Goal: Task Accomplishment & Management: Manage account settings

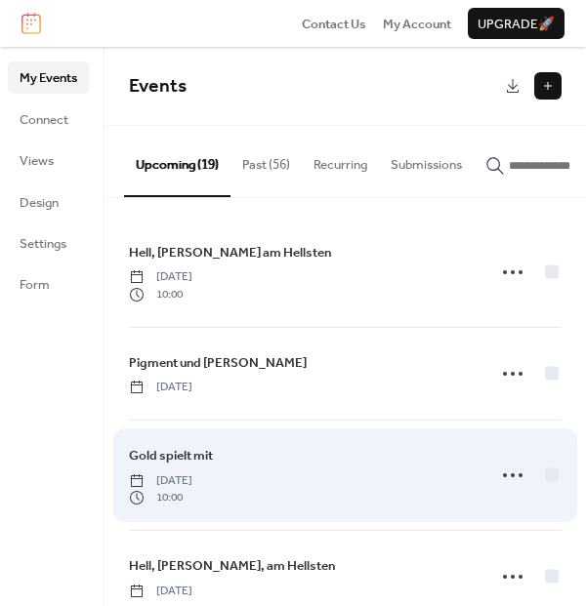
click at [192, 477] on span "[DATE]" at bounding box center [160, 481] width 63 height 18
click at [502, 478] on icon at bounding box center [512, 475] width 31 height 31
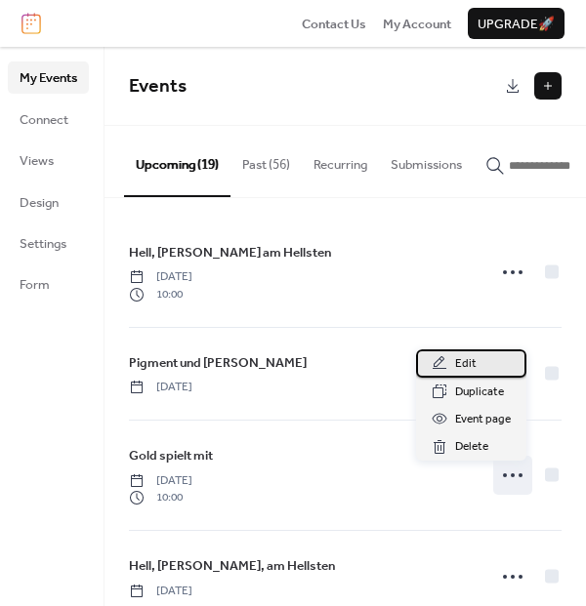
click at [472, 354] on span "Edit" at bounding box center [465, 364] width 21 height 20
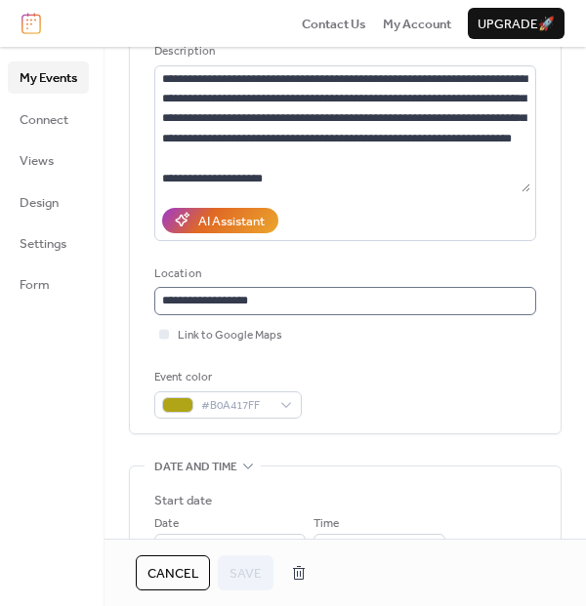
scroll to position [195, 0]
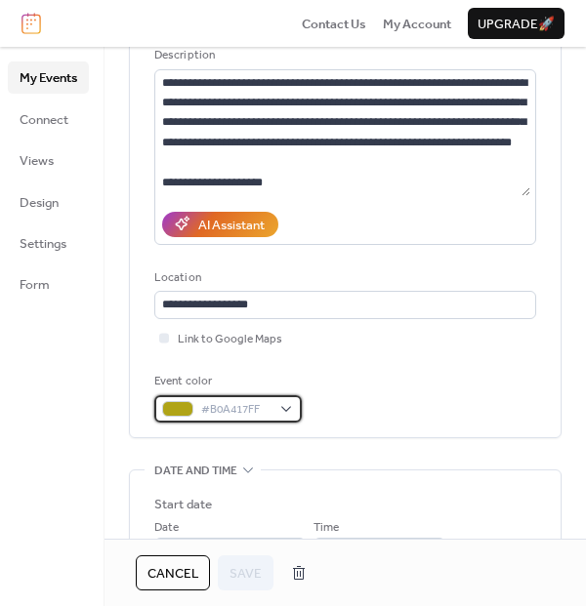
click at [277, 412] on div "#B0A417FF" at bounding box center [227, 408] width 147 height 27
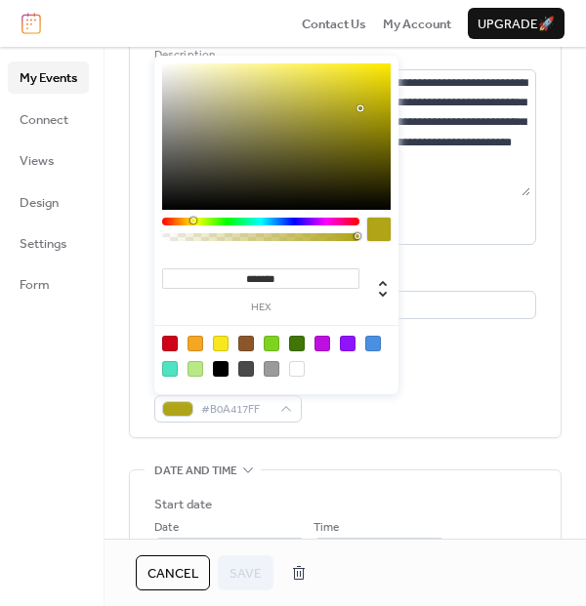
click at [244, 345] on div at bounding box center [246, 344] width 16 height 16
type input "*******"
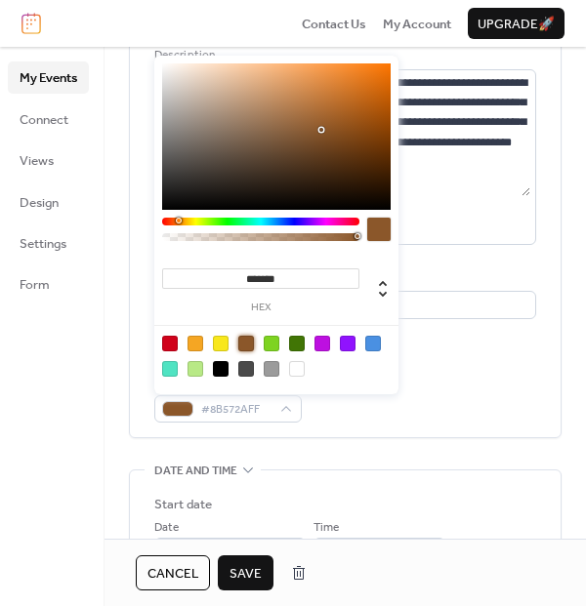
click at [255, 566] on span "Save" at bounding box center [245, 574] width 32 height 20
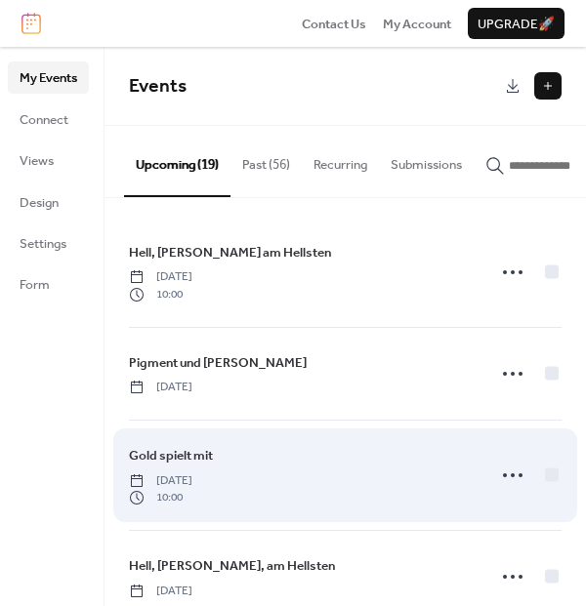
scroll to position [98, 0]
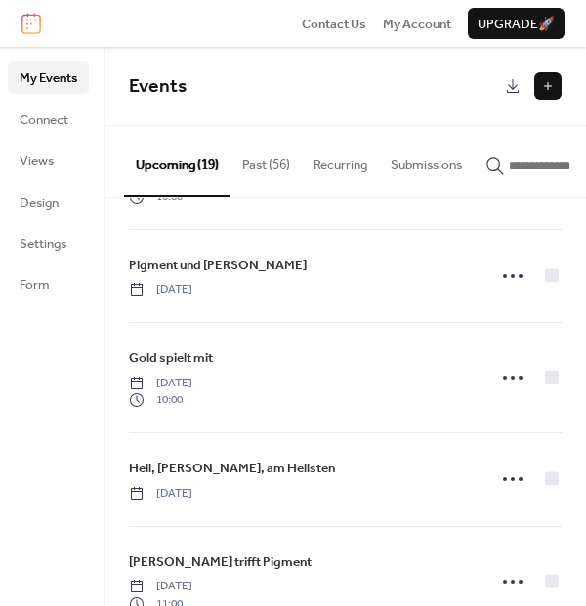
drag, startPoint x: 78, startPoint y: 580, endPoint x: 29, endPoint y: 608, distance: 56.4
click at [29, 605] on html "Contact Us My Account Upgrade 🚀 My Events Connect Views Design Settings Form My…" at bounding box center [293, 303] width 586 height 606
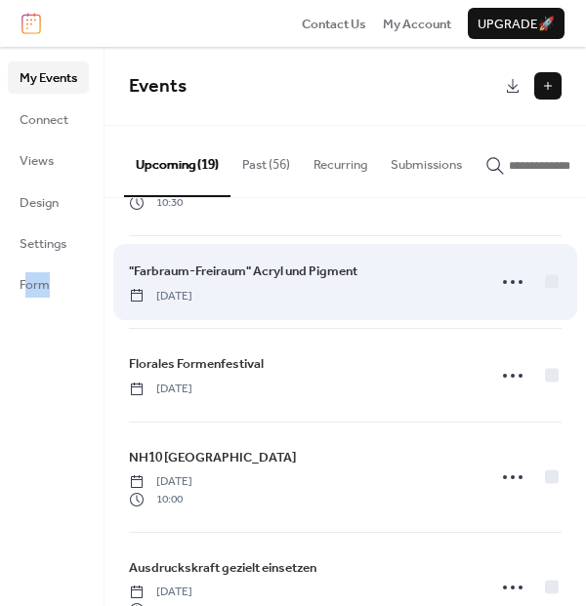
scroll to position [663, 0]
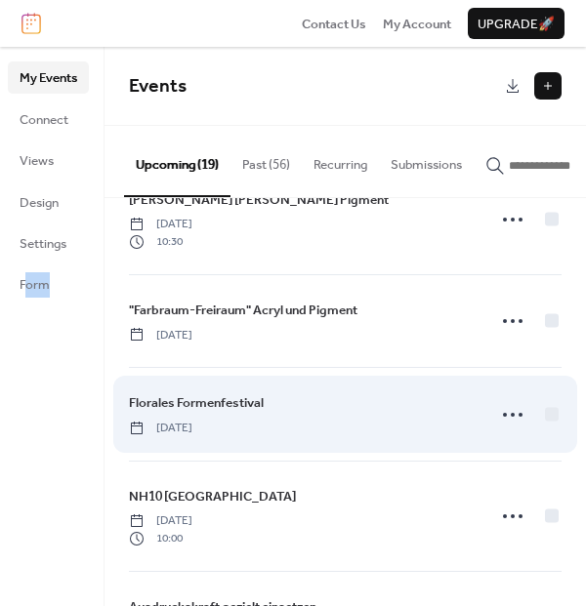
click at [236, 399] on span "Florales Formenfestival" at bounding box center [196, 403] width 135 height 20
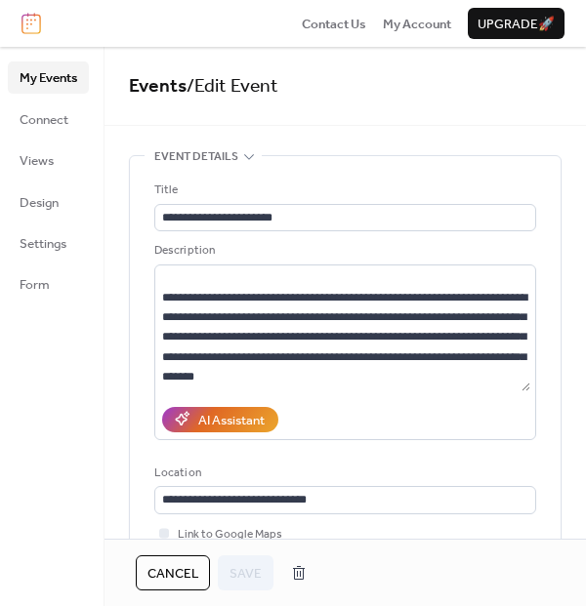
click at [60, 82] on span "My Events" at bounding box center [49, 78] width 58 height 20
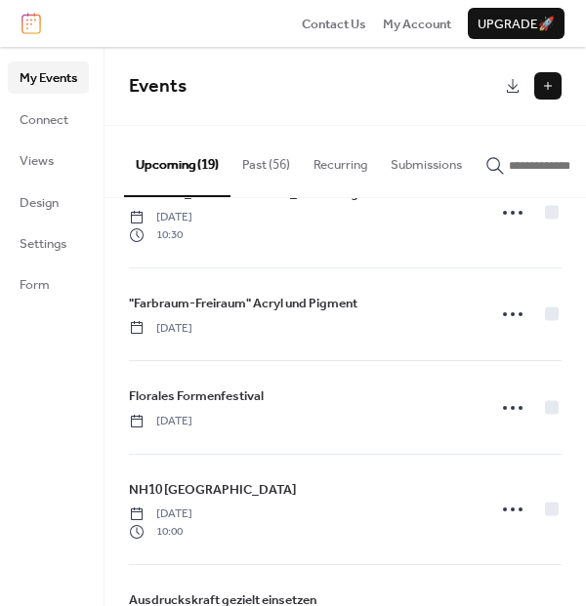
scroll to position [683, 0]
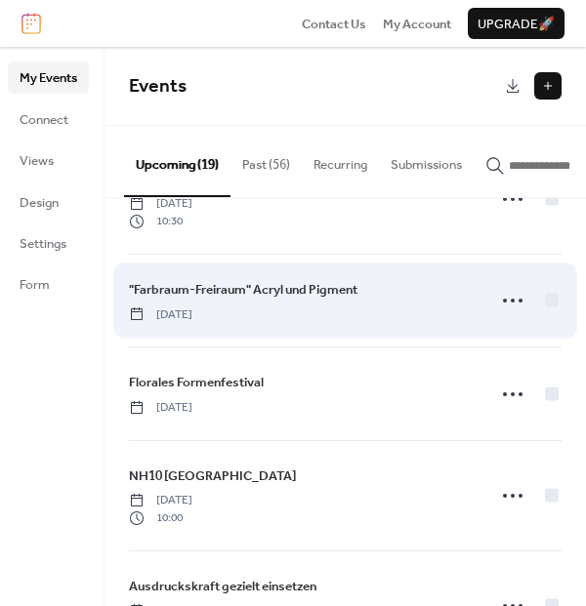
click at [237, 295] on span ""Farbraum-Freiraum" Acryl und Pigment" at bounding box center [243, 290] width 228 height 20
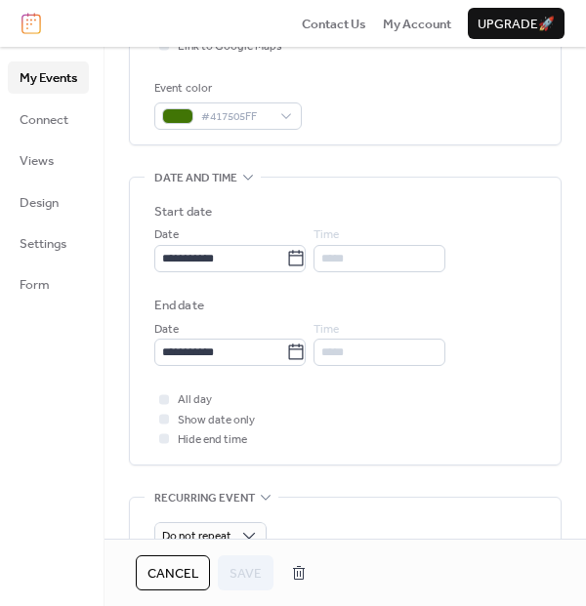
scroll to position [98, 0]
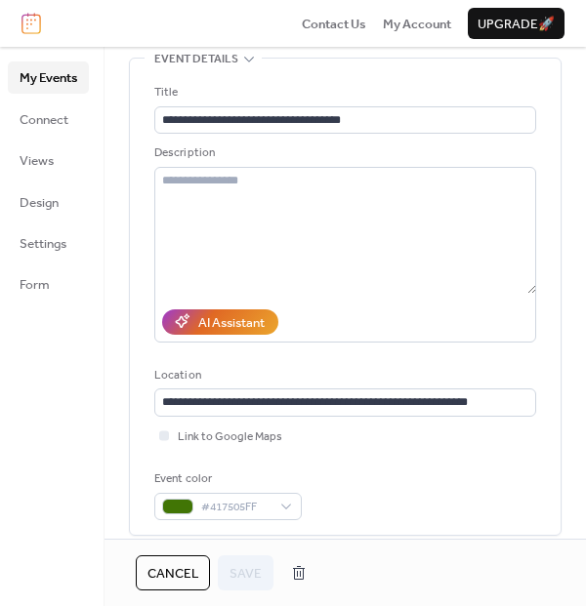
click at [61, 72] on span "My Events" at bounding box center [49, 78] width 58 height 20
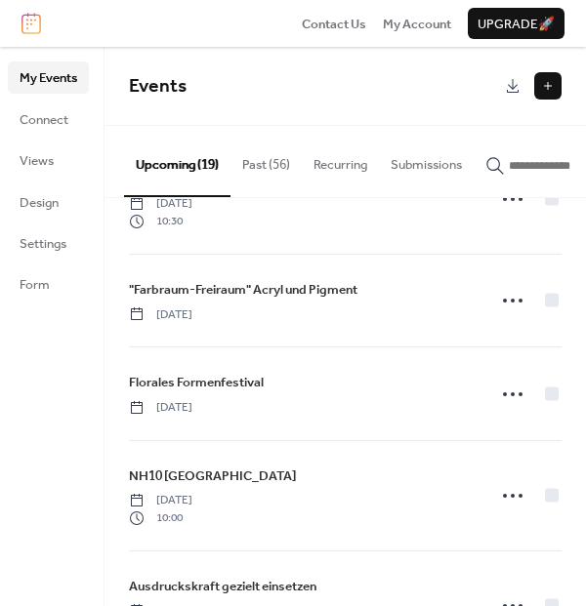
scroll to position [586, 0]
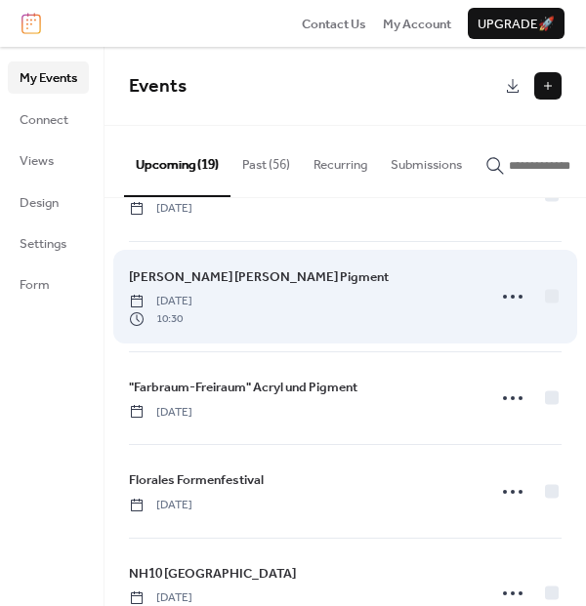
click at [183, 281] on span "Wachs triff Pigment" at bounding box center [259, 277] width 260 height 20
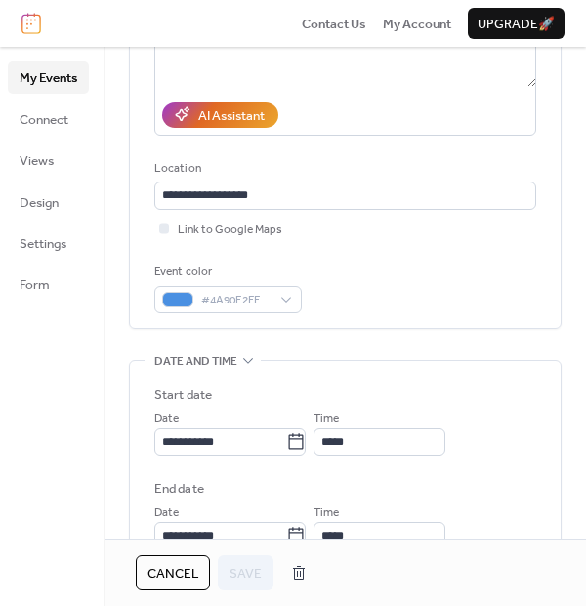
scroll to position [195, 0]
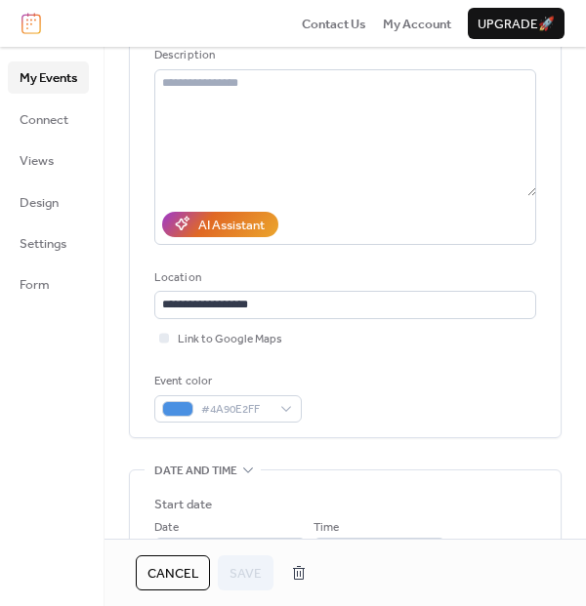
click at [43, 82] on span "My Events" at bounding box center [49, 78] width 58 height 20
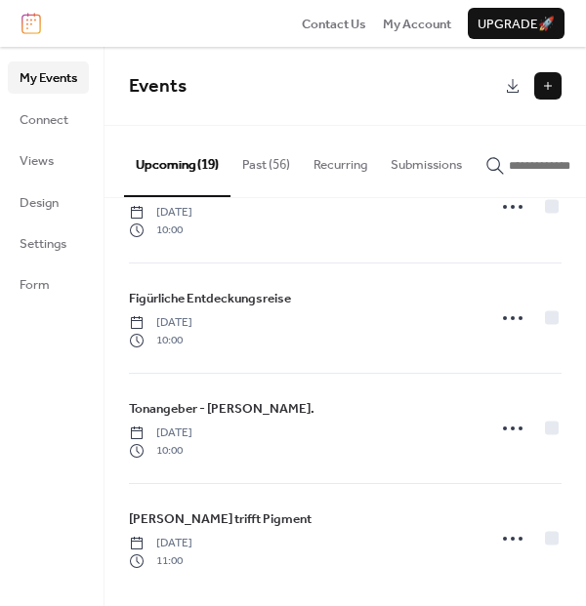
scroll to position [1638, 0]
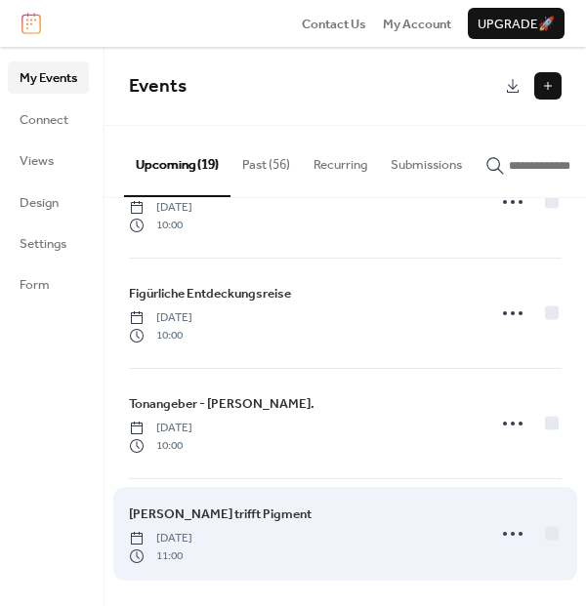
click at [222, 514] on span "Wachs trifft Pigment" at bounding box center [220, 515] width 182 height 20
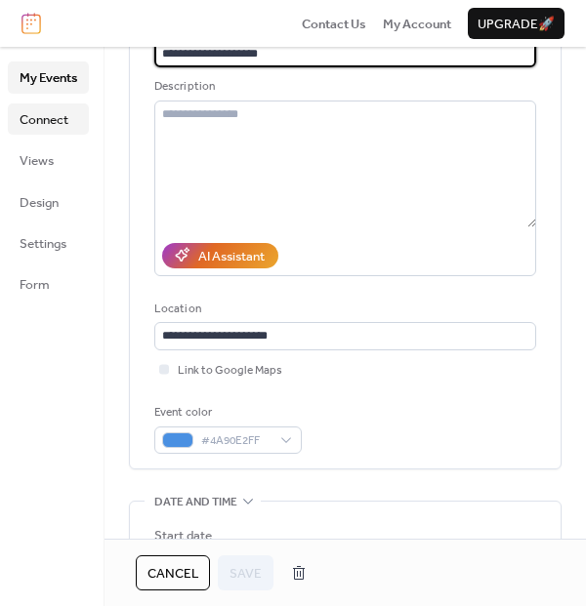
scroll to position [98, 0]
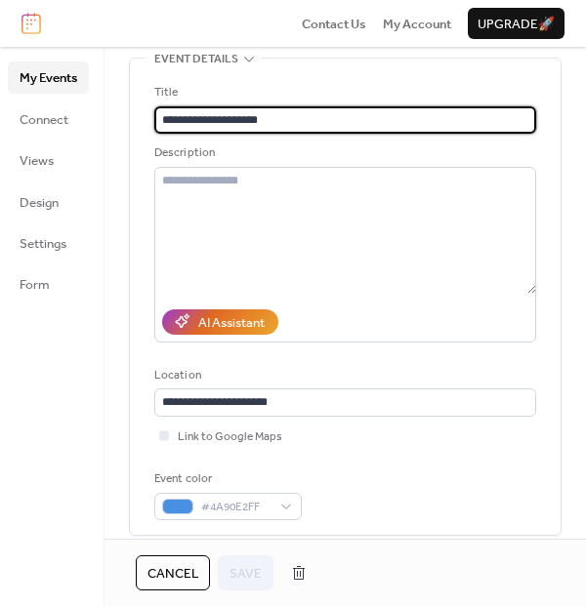
click at [47, 83] on span "My Events" at bounding box center [49, 78] width 58 height 20
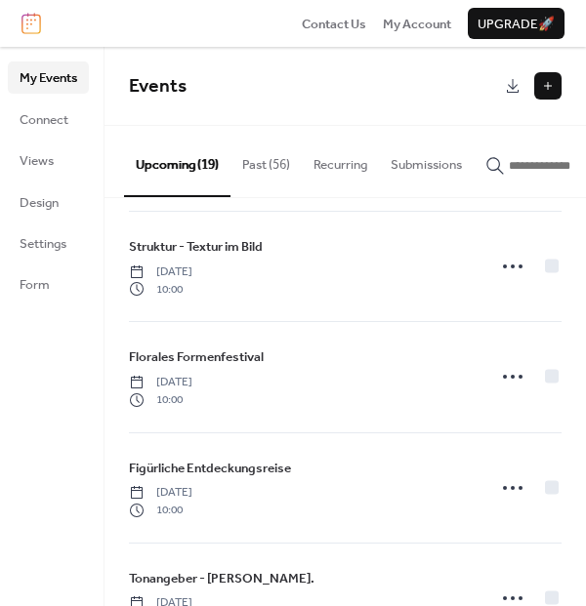
scroll to position [1638, 0]
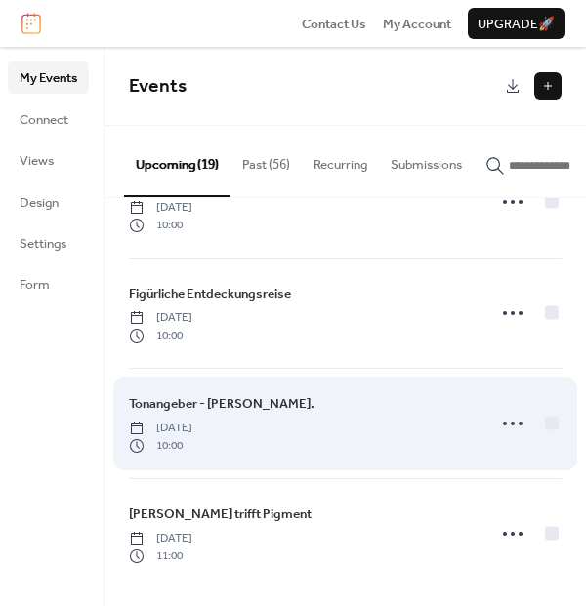
click at [217, 404] on span "Tonangeber - [PERSON_NAME]." at bounding box center [221, 404] width 185 height 20
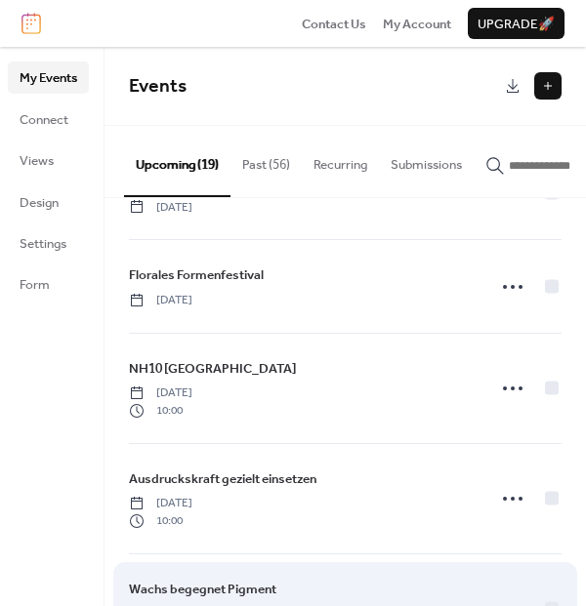
scroll to position [760, 0]
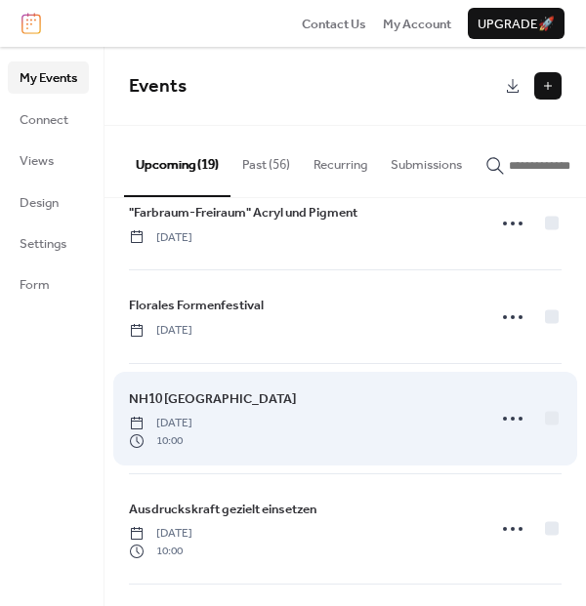
click at [156, 394] on span "NH10 [GEOGRAPHIC_DATA]" at bounding box center [212, 399] width 167 height 20
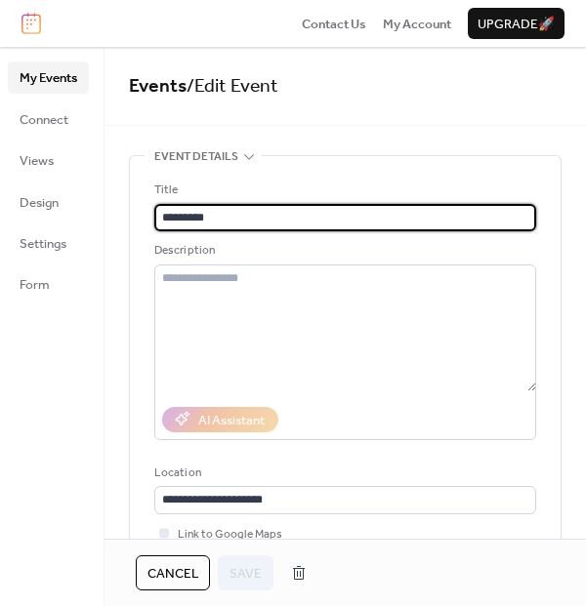
click at [57, 74] on span "My Events" at bounding box center [49, 78] width 58 height 20
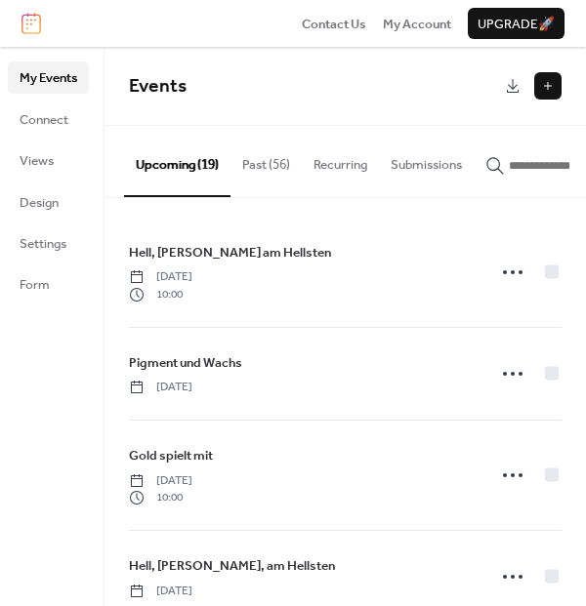
drag, startPoint x: 219, startPoint y: 195, endPoint x: 298, endPoint y: 189, distance: 79.3
click at [298, 189] on div "Upcoming (19) Past (56) Recurring Submissions" at bounding box center [344, 161] width 481 height 71
drag, startPoint x: 185, startPoint y: 189, endPoint x: 126, endPoint y: 196, distance: 59.9
click at [127, 196] on button "Upcoming (19)" at bounding box center [177, 161] width 106 height 70
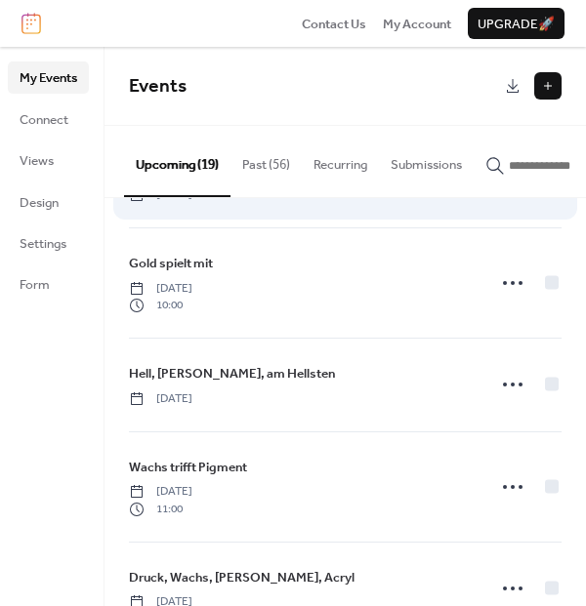
scroll to position [195, 0]
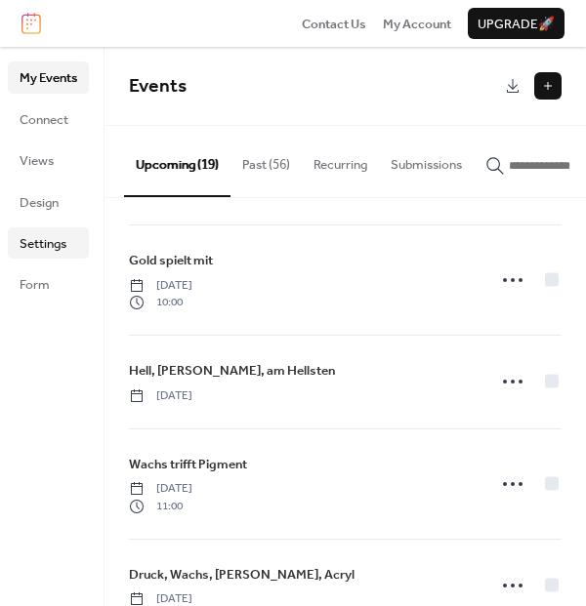
click at [59, 236] on span "Settings" at bounding box center [43, 244] width 47 height 20
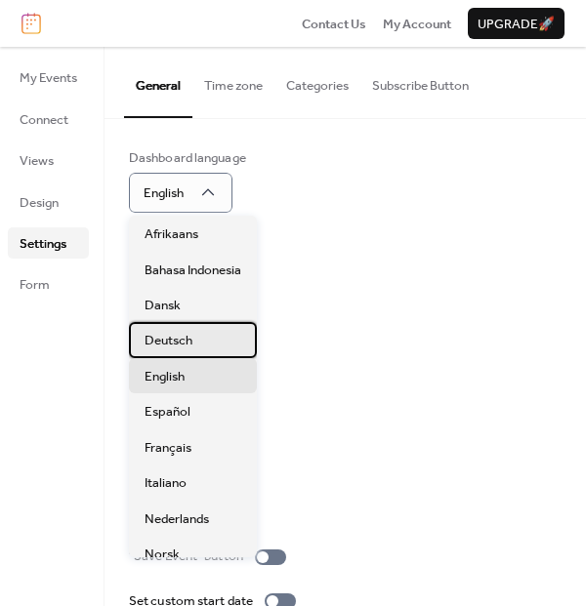
click at [203, 330] on div "Deutsch" at bounding box center [193, 339] width 128 height 35
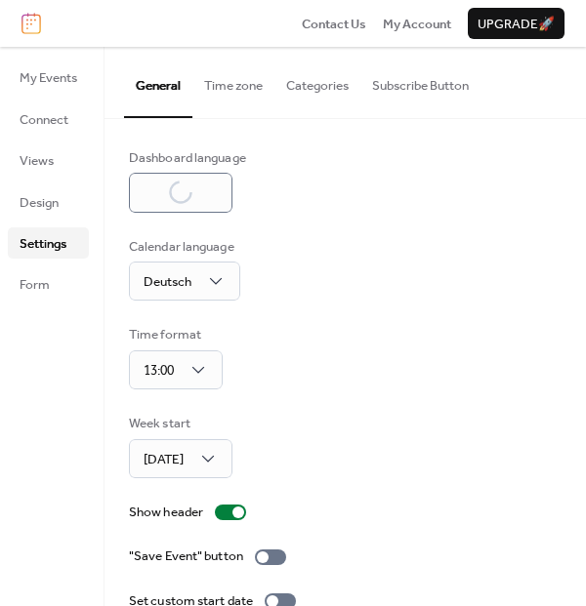
click at [307, 268] on div "Calendar language Deutsch" at bounding box center [345, 269] width 432 height 64
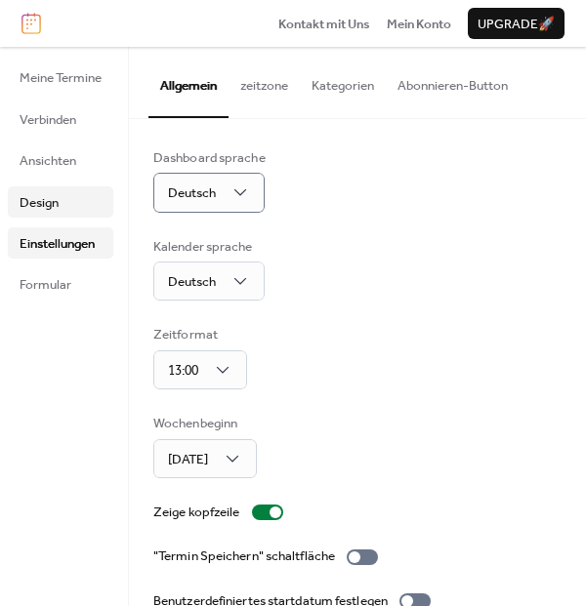
click at [82, 207] on link "Design" at bounding box center [60, 201] width 105 height 31
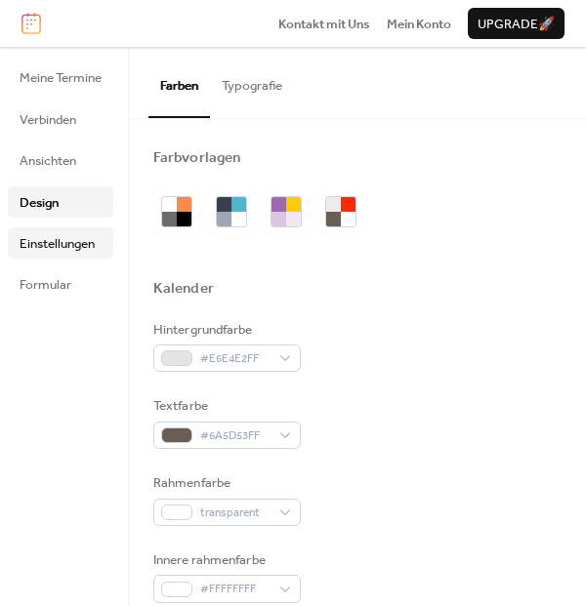
click at [74, 242] on span "Einstellungen" at bounding box center [57, 244] width 75 height 20
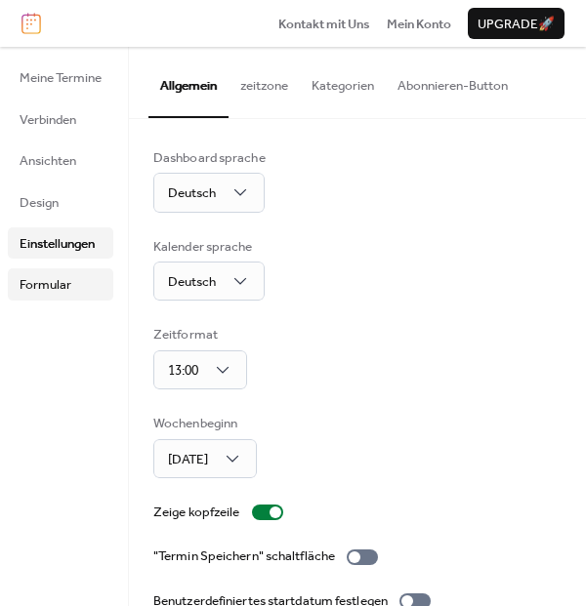
click at [55, 278] on span "Formular" at bounding box center [46, 285] width 52 height 20
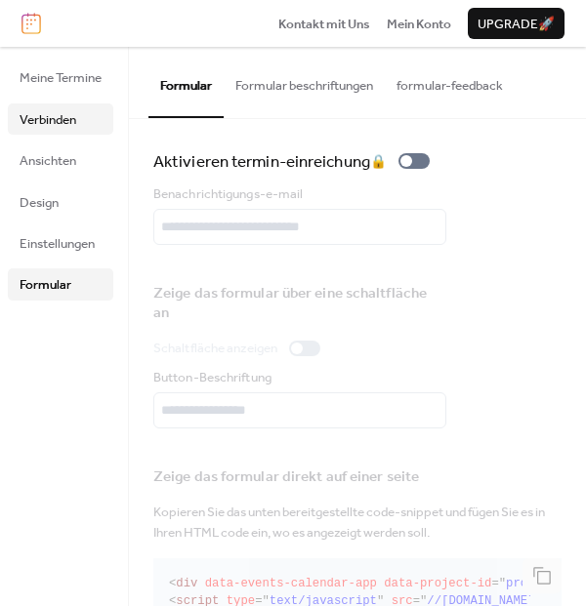
click at [44, 122] on span "Verbinden" at bounding box center [48, 120] width 57 height 20
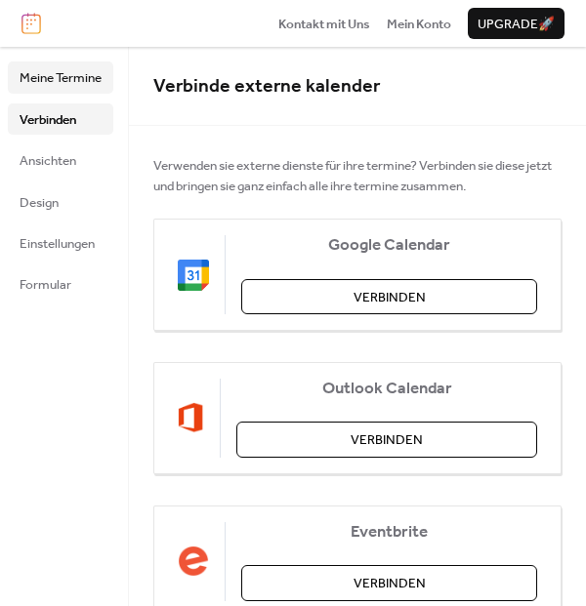
click at [66, 73] on span "Meine Termine" at bounding box center [61, 78] width 82 height 20
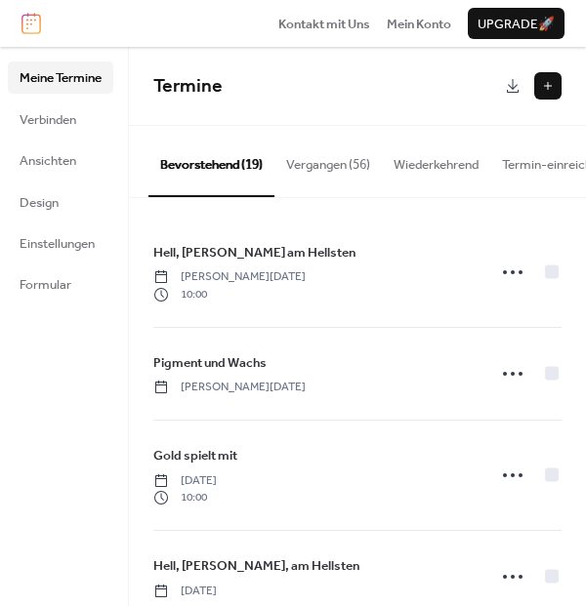
drag, startPoint x: 238, startPoint y: 189, endPoint x: 310, endPoint y: 189, distance: 72.2
click at [310, 189] on div "Bevorstehend (19) Vergangen (56) Wiederkehrend Termin-einreichungen" at bounding box center [357, 161] width 457 height 71
drag, startPoint x: 275, startPoint y: 182, endPoint x: 362, endPoint y: 195, distance: 87.9
click at [353, 195] on div "Bevorstehend (19) Vergangen (56) Wiederkehrend Termin-einreichungen" at bounding box center [357, 161] width 457 height 71
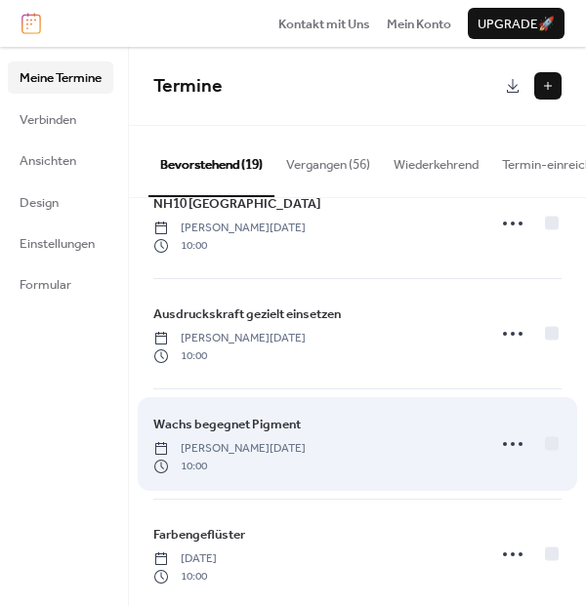
scroll to position [858, 0]
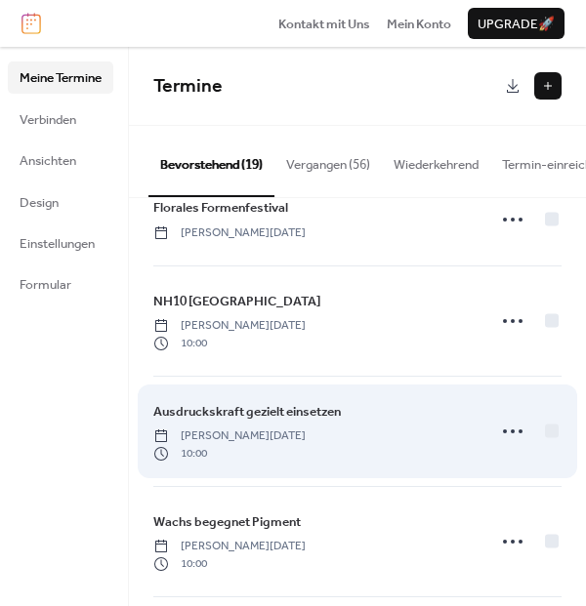
click at [232, 402] on span "Ausdruckskraft gezielt einsetzen" at bounding box center [246, 412] width 187 height 20
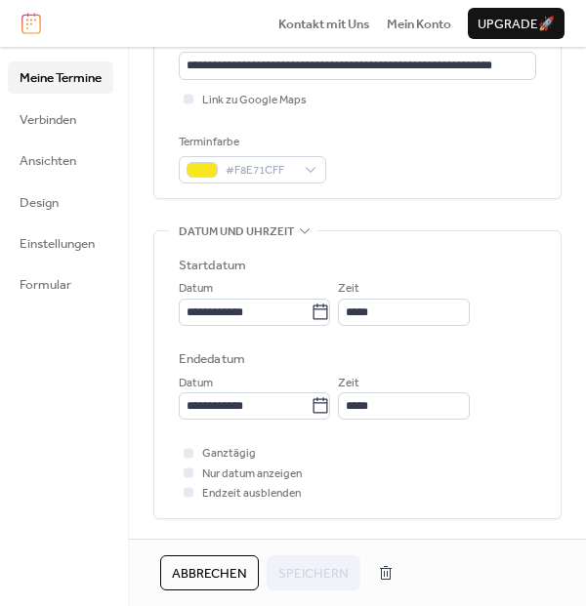
scroll to position [390, 0]
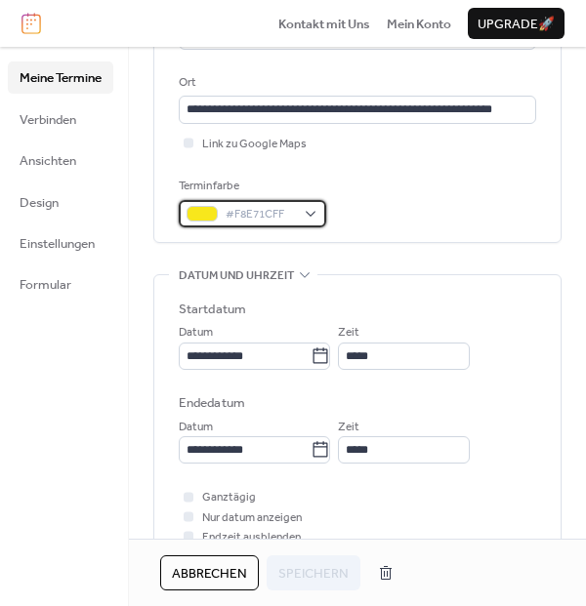
click at [279, 208] on span "#F8E71CFF" at bounding box center [259, 215] width 69 height 20
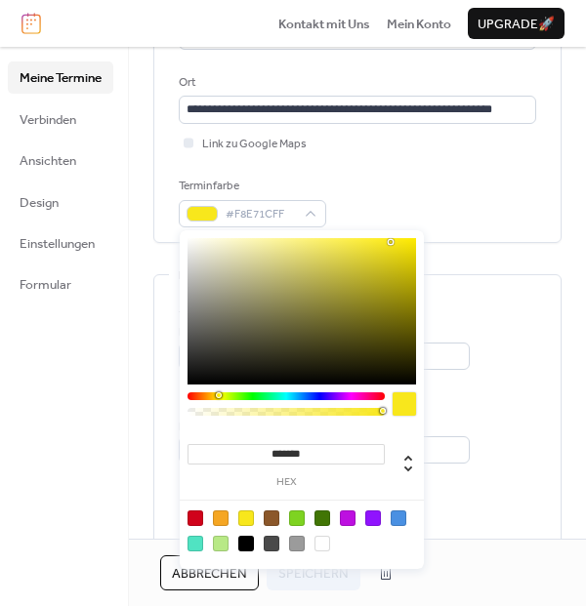
click at [315, 337] on div at bounding box center [301, 311] width 228 height 146
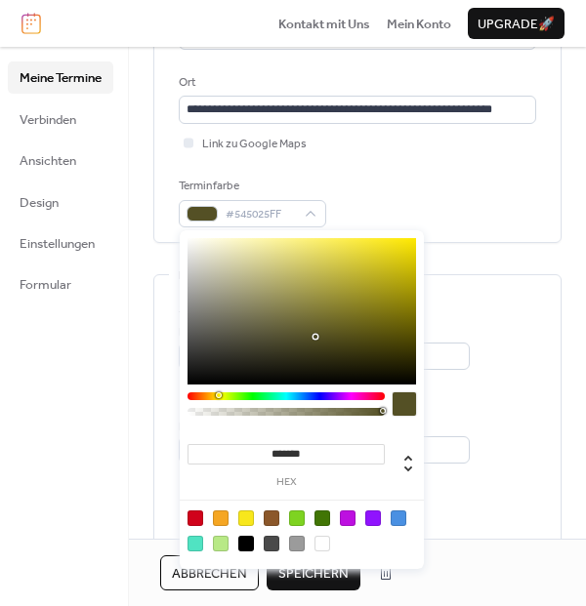
click at [329, 311] on div at bounding box center [301, 311] width 228 height 146
click at [355, 319] on div at bounding box center [301, 311] width 228 height 146
click at [370, 303] on div at bounding box center [301, 311] width 228 height 146
drag, startPoint x: 215, startPoint y: 390, endPoint x: 338, endPoint y: 400, distance: 123.3
click at [338, 400] on div "******* hex" at bounding box center [302, 399] width 244 height 339
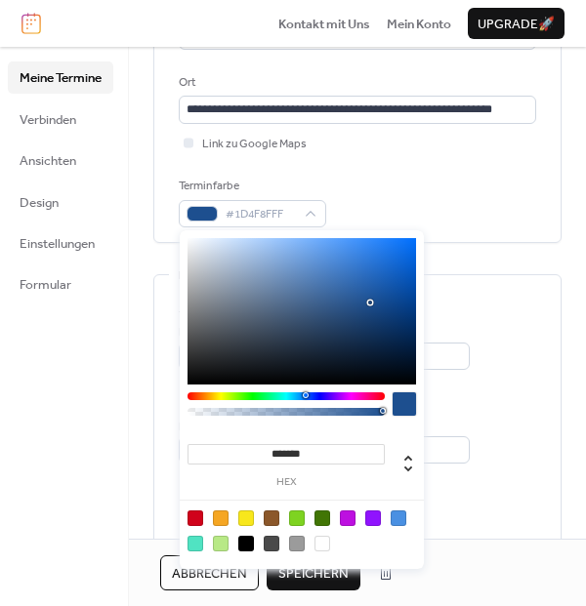
drag, startPoint x: 218, startPoint y: 394, endPoint x: 330, endPoint y: 418, distance: 114.6
click at [330, 412] on div at bounding box center [285, 408] width 197 height 32
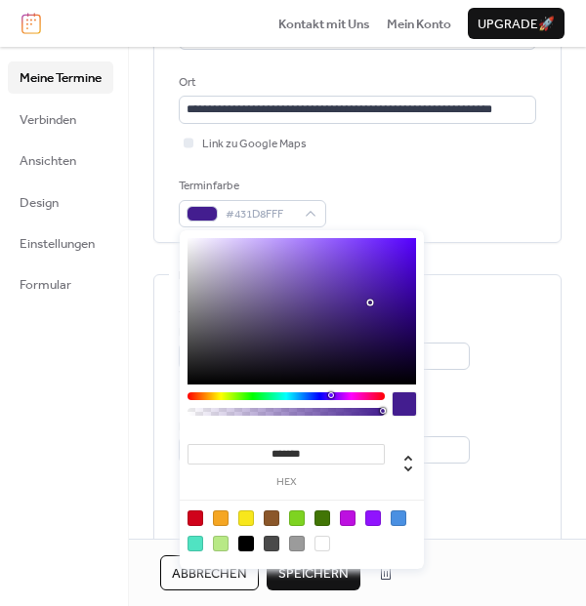
drag, startPoint x: 330, startPoint y: 391, endPoint x: 347, endPoint y: 396, distance: 18.2
click at [347, 396] on div "******* hex" at bounding box center [302, 399] width 244 height 339
click at [343, 396] on div at bounding box center [285, 396] width 197 height 8
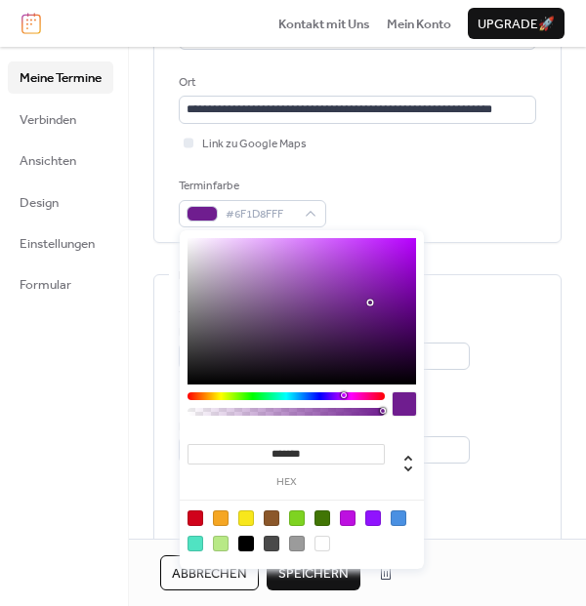
type input "*******"
click at [326, 275] on div at bounding box center [301, 311] width 228 height 146
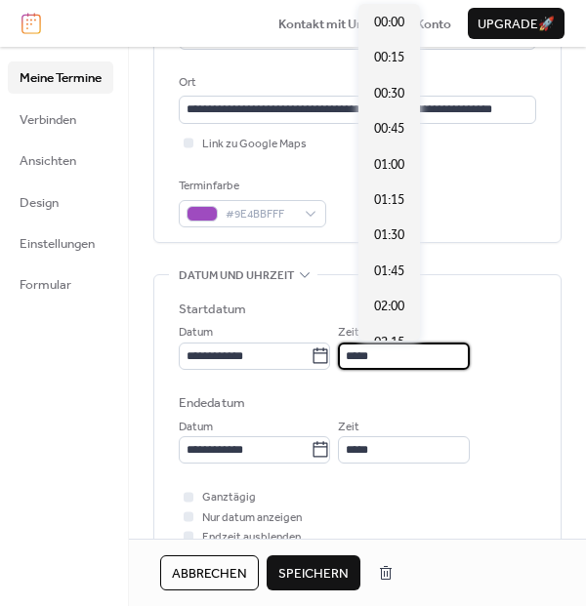
click at [469, 351] on input "*****" at bounding box center [404, 356] width 132 height 27
click at [316, 568] on span "Speichern" at bounding box center [313, 574] width 70 height 20
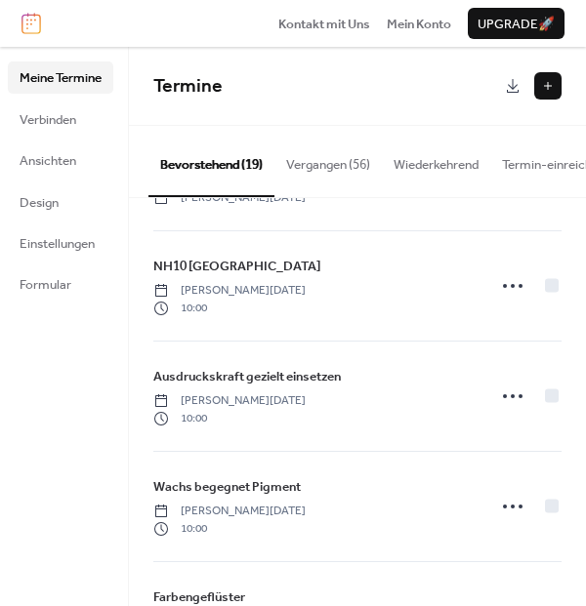
scroll to position [663, 0]
